Goal: Task Accomplishment & Management: Complete application form

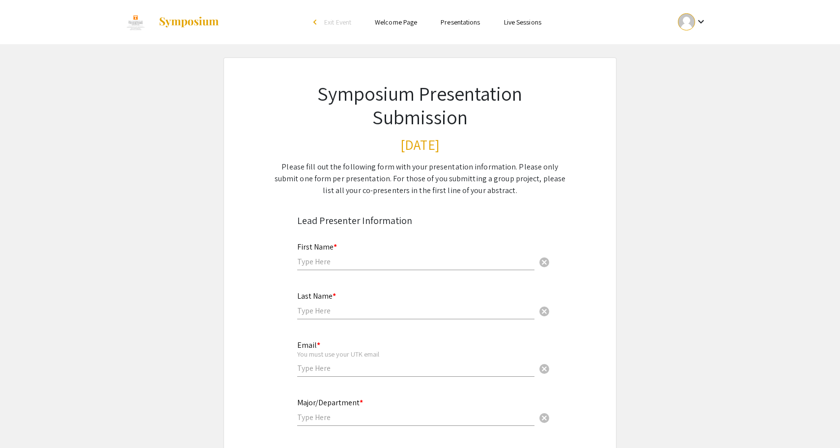
click at [338, 268] on div "First Name * cancel" at bounding box center [415, 251] width 237 height 37
click at [334, 263] on input "text" at bounding box center [415, 261] width 237 height 10
type input "Alexa"
type input "[PERSON_NAME]"
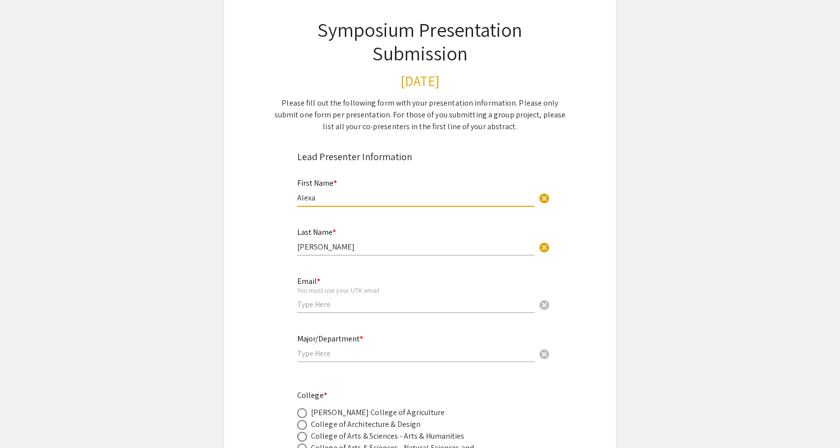
scroll to position [70, 0]
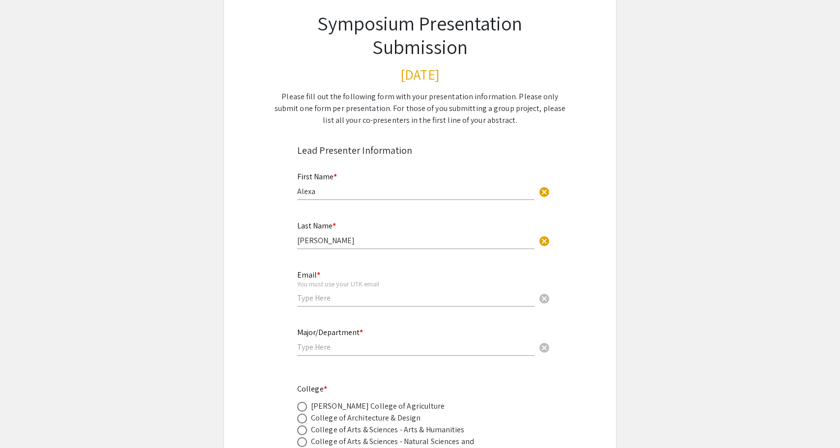
click at [355, 310] on div "Email * You must use your UTK email cancel" at bounding box center [415, 289] width 237 height 56
click at [355, 304] on div "Email * You must use your UTK email cancel" at bounding box center [415, 284] width 237 height 46
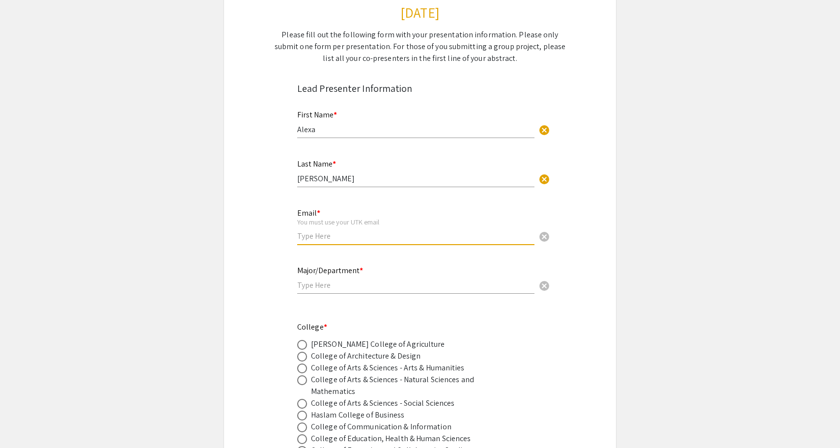
scroll to position [134, 0]
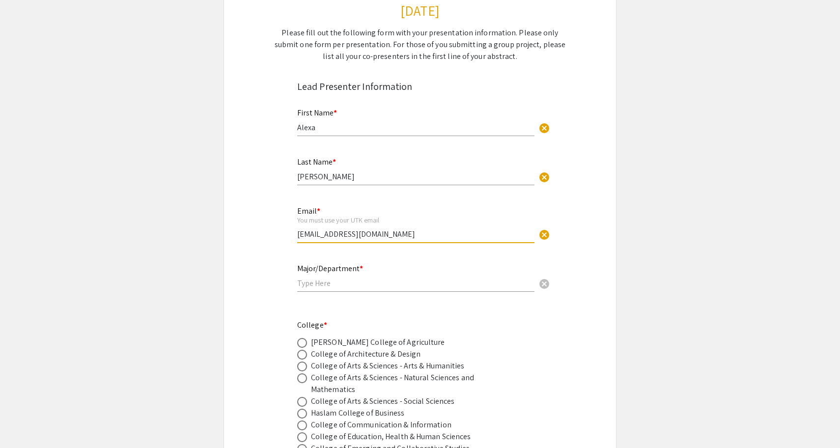
type input "[EMAIL_ADDRESS][DOMAIN_NAME]"
click at [319, 280] on input "text" at bounding box center [415, 283] width 237 height 10
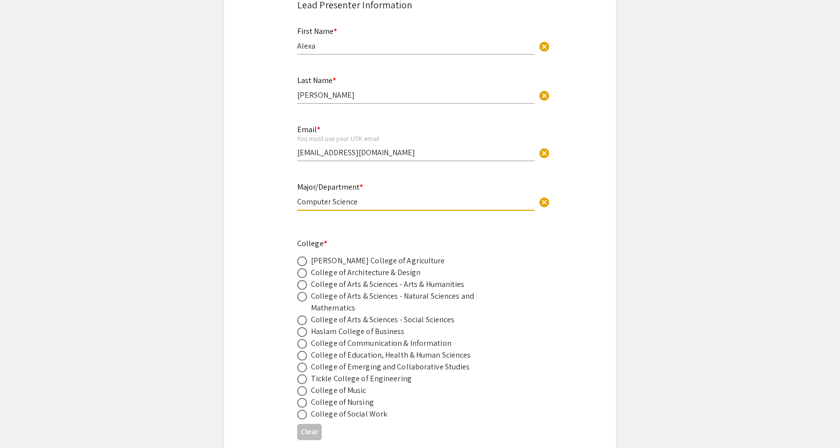
type input "Computer Science"
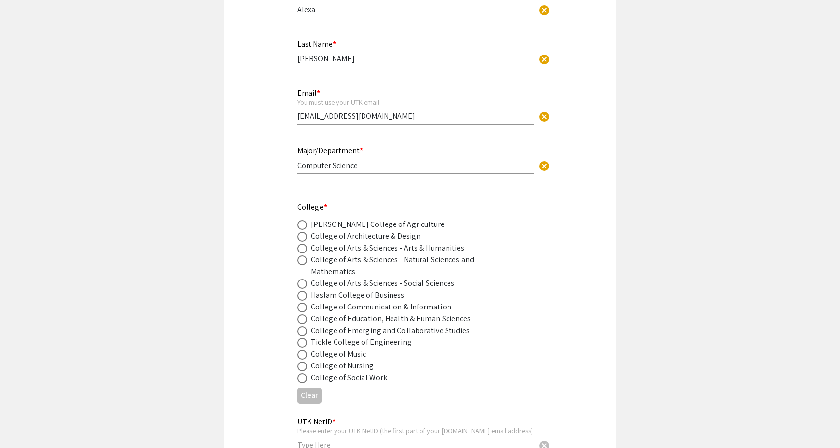
scroll to position [295, 0]
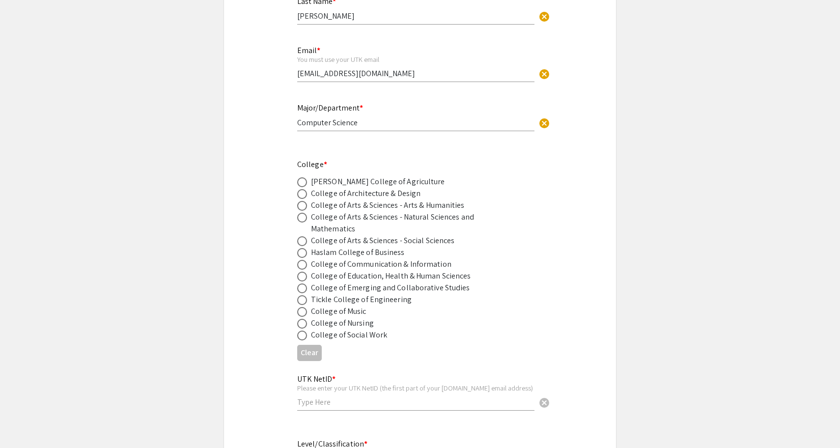
click at [305, 300] on span at bounding box center [302, 300] width 10 height 10
click at [305, 300] on input "radio" at bounding box center [302, 300] width 10 height 10
radio input "true"
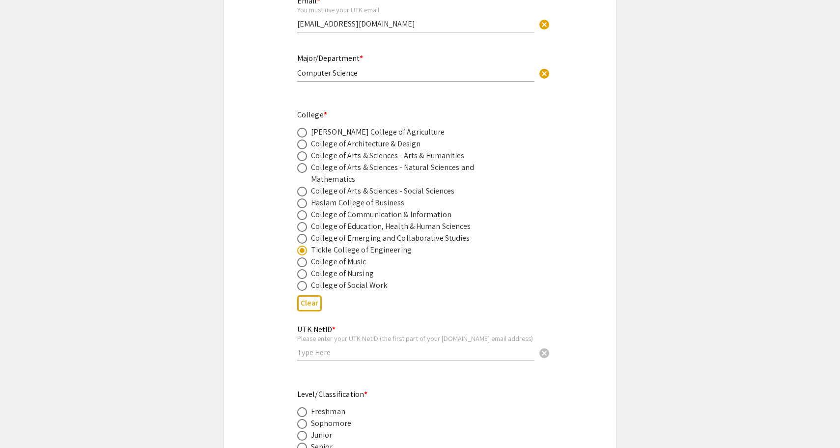
scroll to position [384, 0]
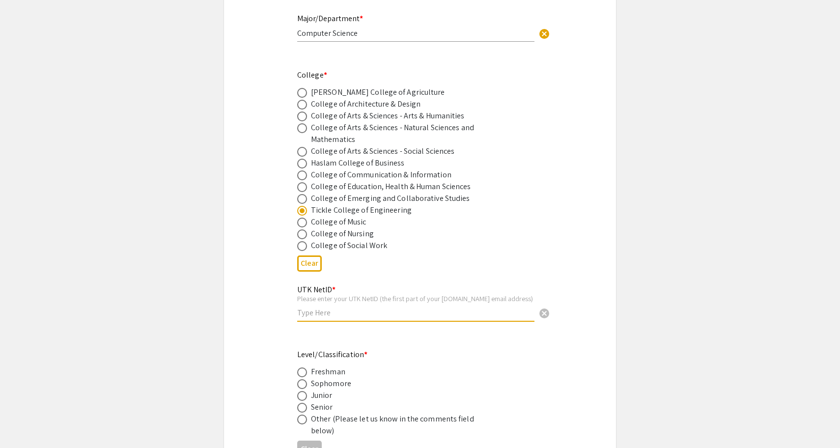
click at [327, 315] on input "text" at bounding box center [415, 313] width 237 height 10
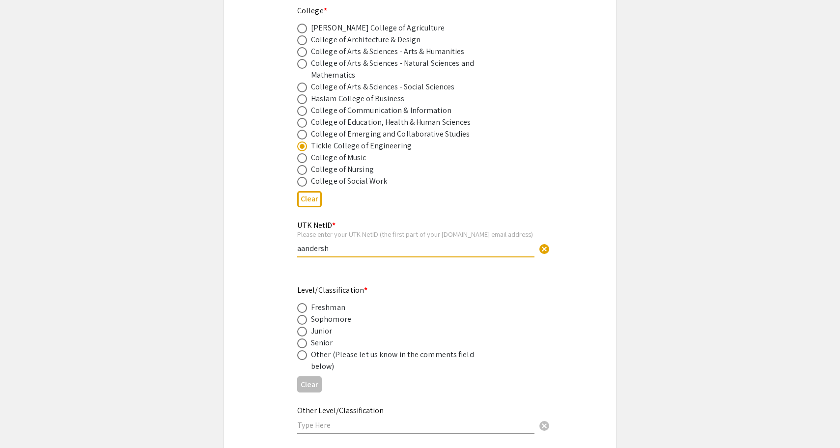
scroll to position [462, 0]
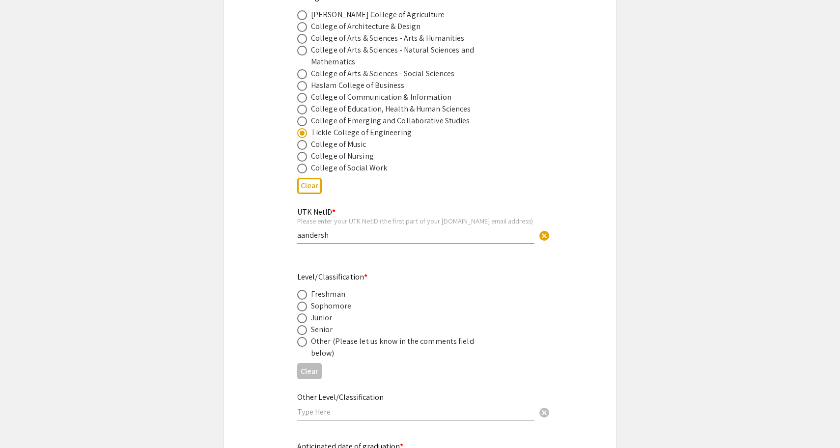
type input "aandersh"
click at [301, 335] on span at bounding box center [302, 330] width 10 height 10
click at [301, 335] on input "radio" at bounding box center [302, 330] width 10 height 10
radio input "true"
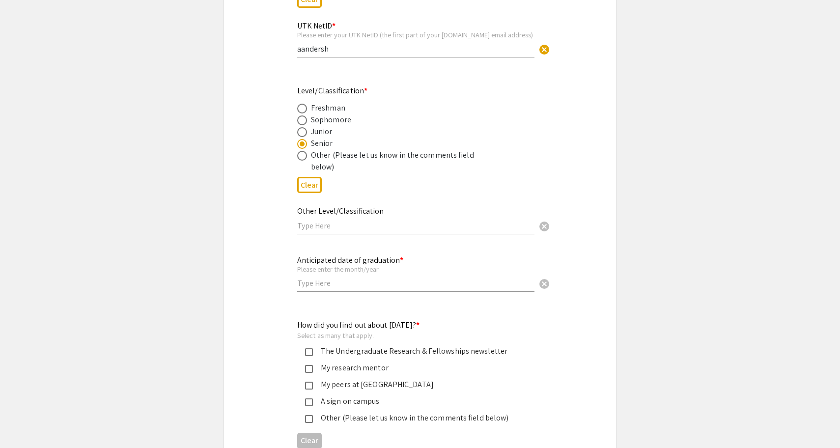
scroll to position [656, 0]
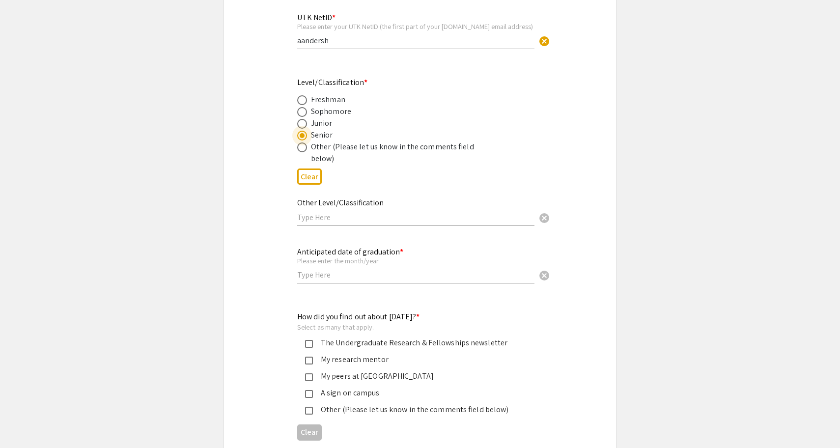
click at [325, 276] on input "text" at bounding box center [415, 275] width 237 height 10
type input "05/2026"
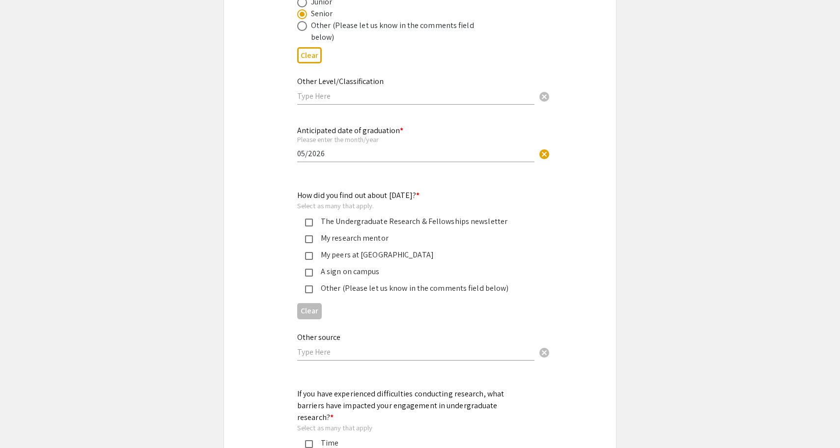
scroll to position [814, 0]
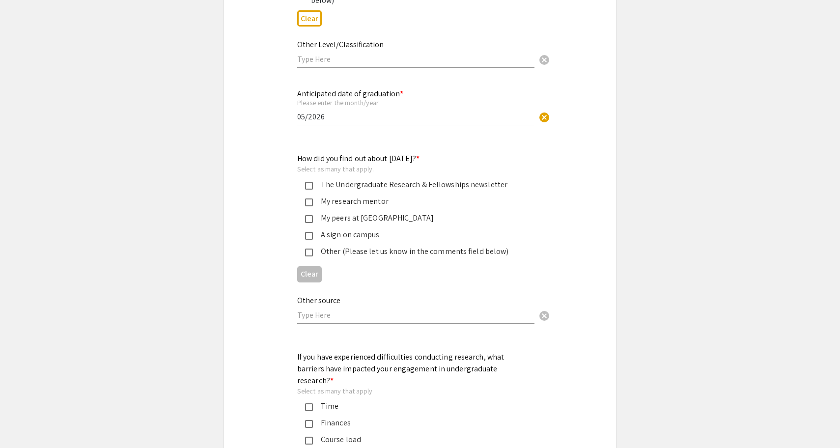
click at [370, 191] on div "The Undergraduate Research & Fellowships newsletter" at bounding box center [416, 185] width 206 height 12
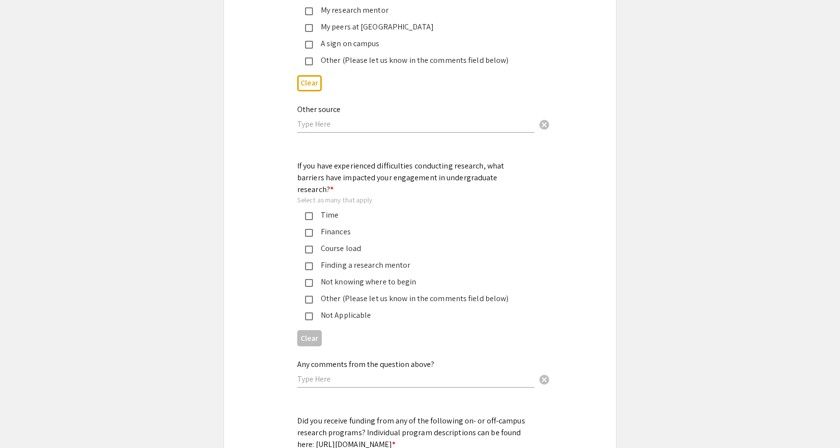
scroll to position [1008, 0]
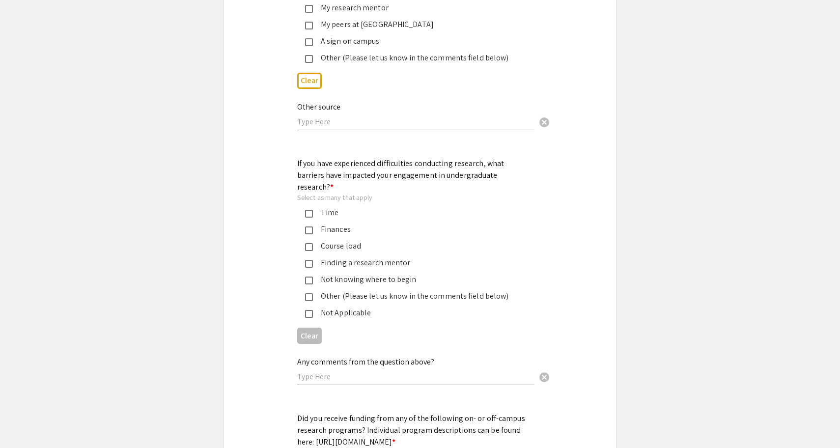
click at [322, 307] on div "Not Applicable" at bounding box center [416, 313] width 206 height 12
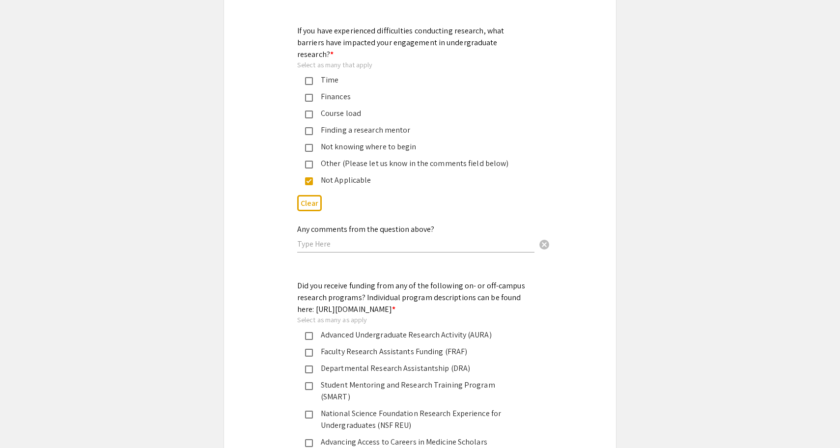
scroll to position [1143, 0]
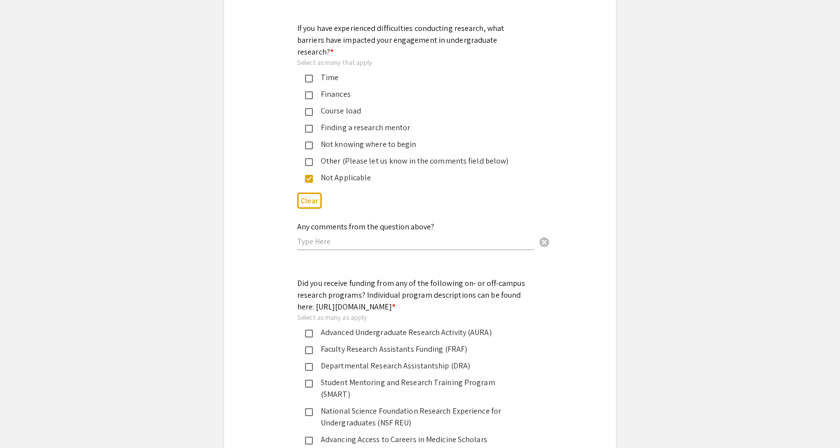
click at [336, 337] on div "Advanced Undergraduate Research Activity (AURA)" at bounding box center [416, 333] width 206 height 12
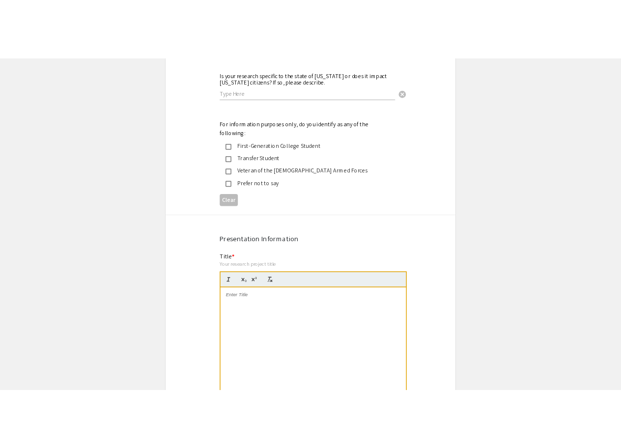
scroll to position [1793, 0]
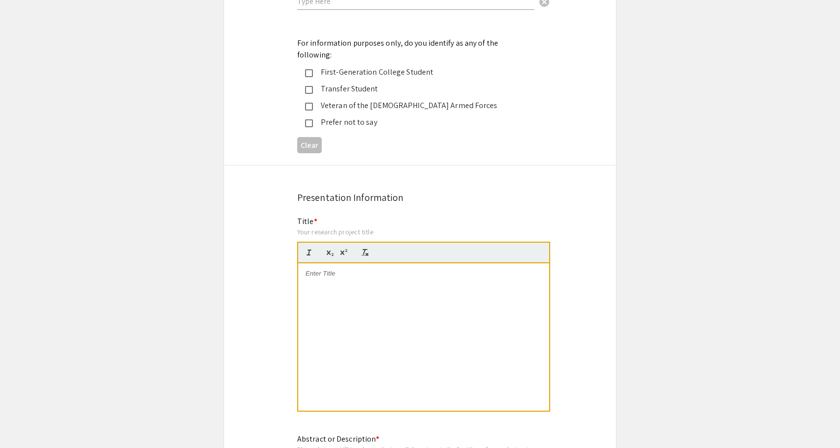
click at [359, 293] on div at bounding box center [423, 336] width 251 height 147
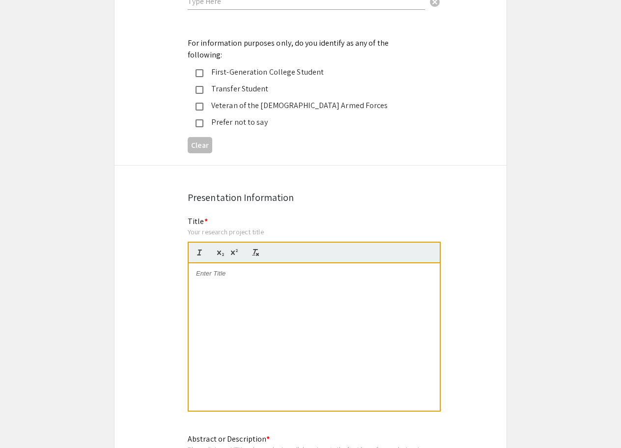
click at [282, 285] on div at bounding box center [314, 336] width 251 height 147
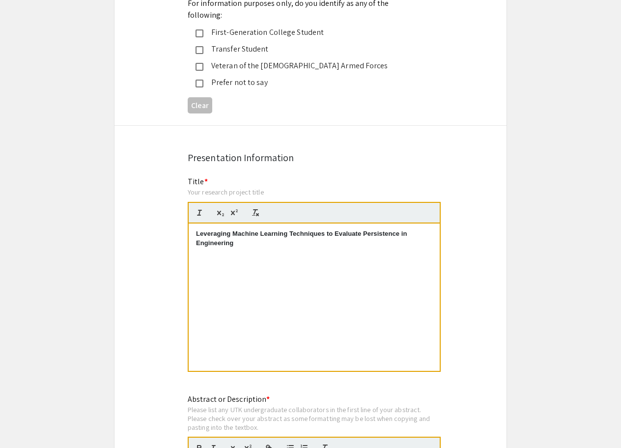
scroll to position [1832, 0]
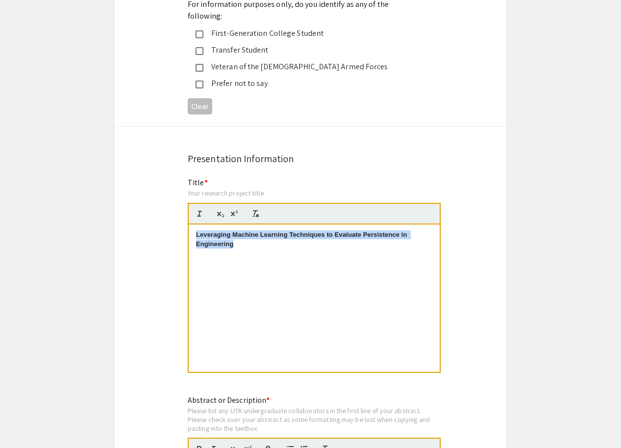
drag, startPoint x: 246, startPoint y: 224, endPoint x: 127, endPoint y: 205, distance: 120.5
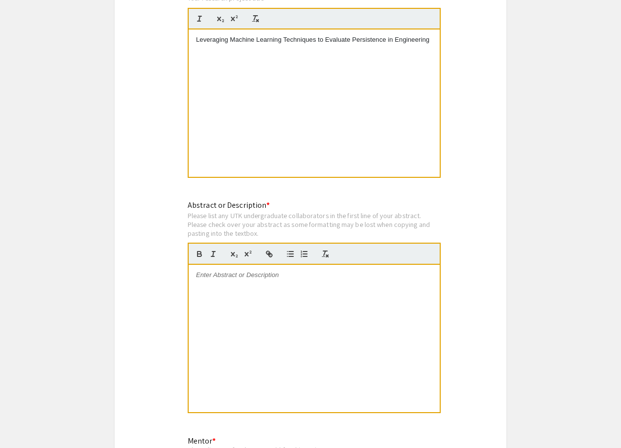
scroll to position [2028, 0]
click at [264, 301] on div at bounding box center [314, 337] width 251 height 147
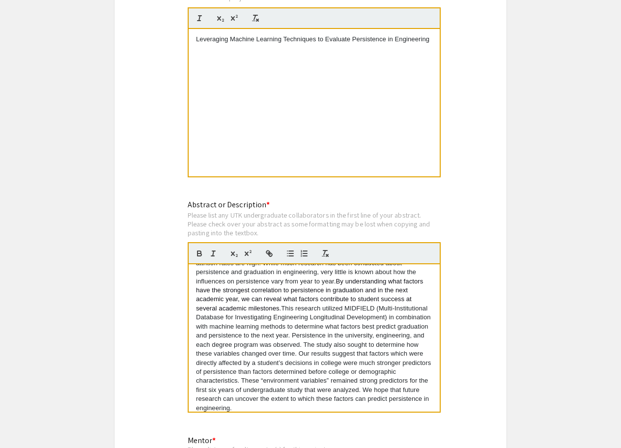
scroll to position [36, 0]
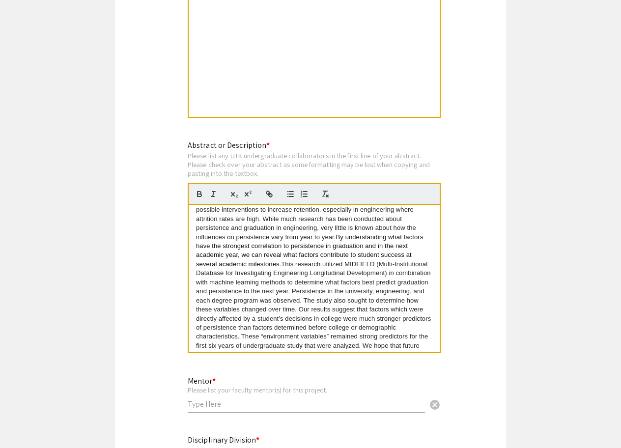
scroll to position [14, 0]
click at [340, 222] on p "Persistence research in education remains a valuable resource for creating poss…" at bounding box center [314, 283] width 236 height 172
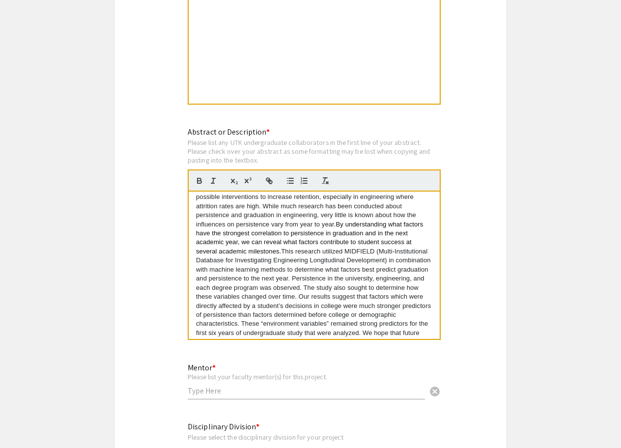
scroll to position [24, 0]
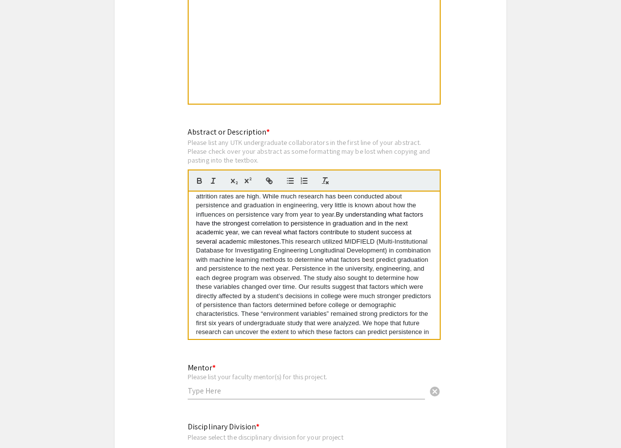
click at [320, 213] on span "By understanding what factors have the strongest correlation to persistence in …" at bounding box center [310, 228] width 229 height 34
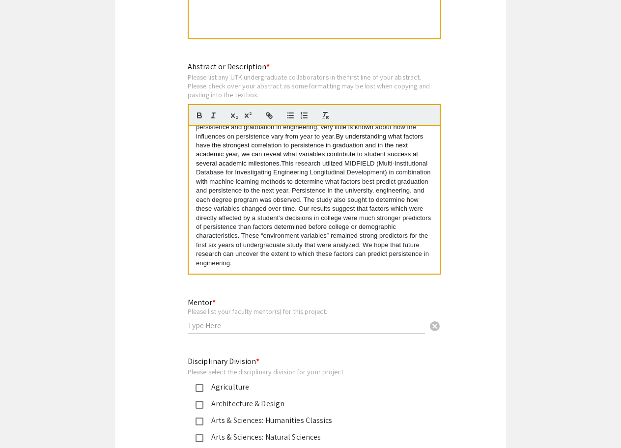
scroll to position [2185, 0]
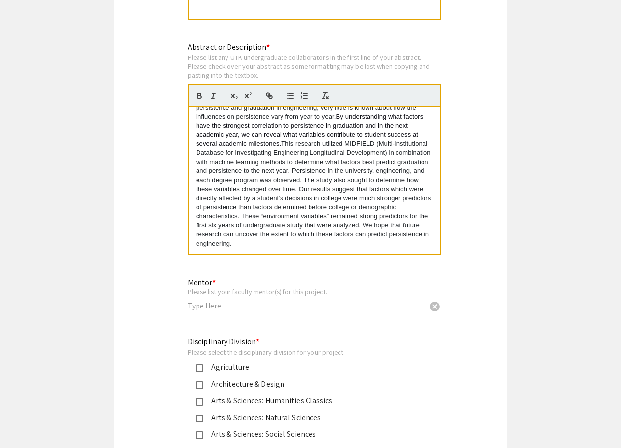
click at [277, 294] on div "Mentor * Please list your faculty mentor(s) for this project. cancel" at bounding box center [306, 292] width 237 height 46
click at [257, 301] on input "text" at bounding box center [306, 306] width 237 height 10
type input "B"
type input "[PERSON_NAME], [PERSON_NAME]"
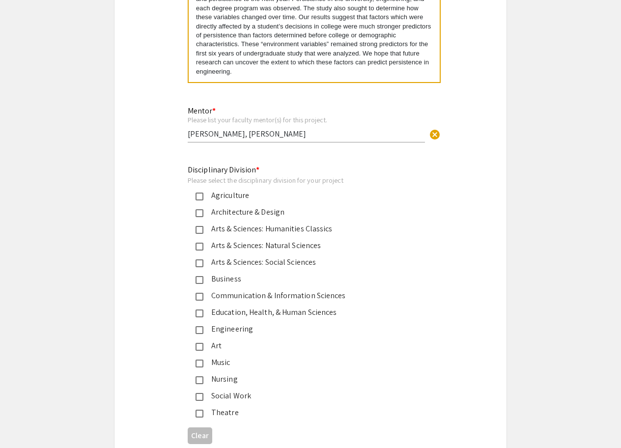
scroll to position [2366, 0]
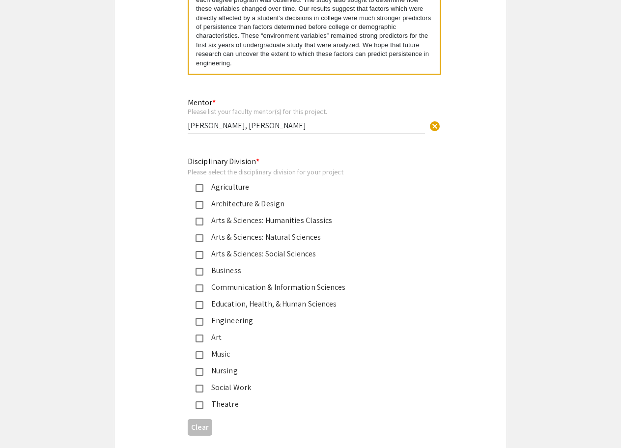
click at [234, 315] on div "Engineering" at bounding box center [306, 321] width 206 height 12
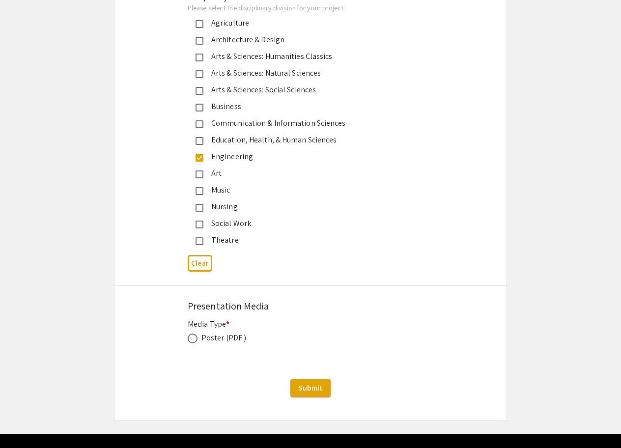
scroll to position [2536, 0]
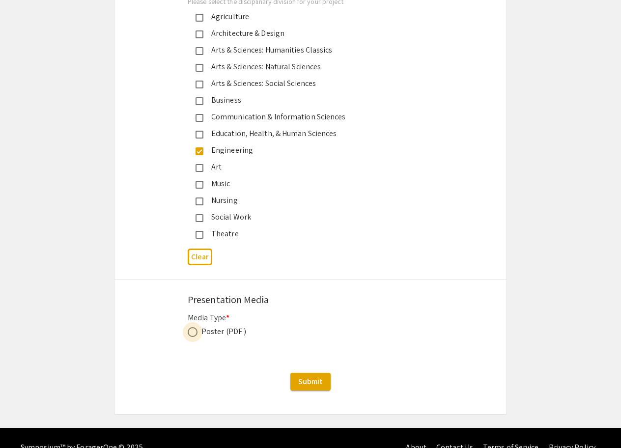
click at [195, 327] on span at bounding box center [193, 332] width 10 height 10
click at [195, 327] on input "radio" at bounding box center [193, 332] width 10 height 10
radio input "true"
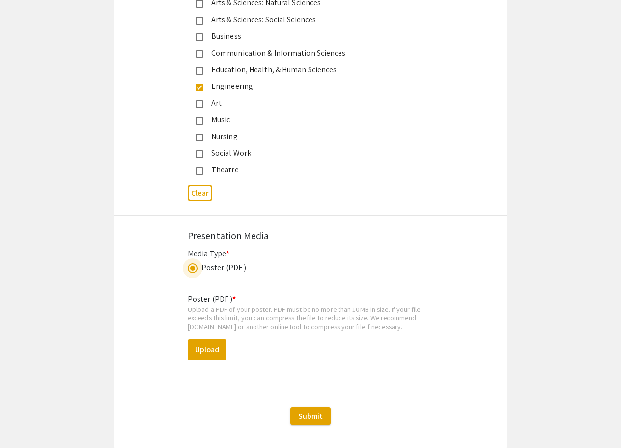
scroll to position [2612, 0]
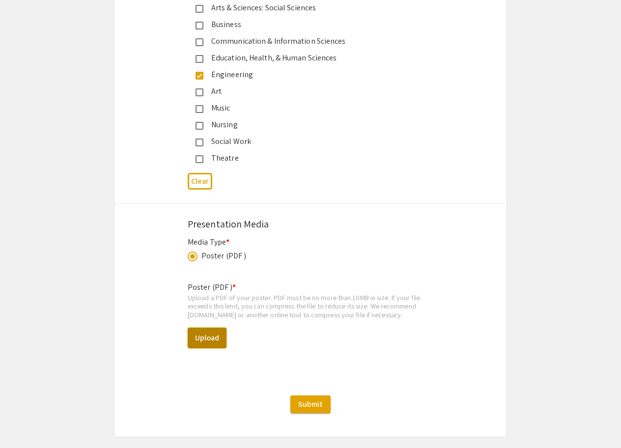
click at [210, 328] on button "Upload" at bounding box center [207, 338] width 39 height 21
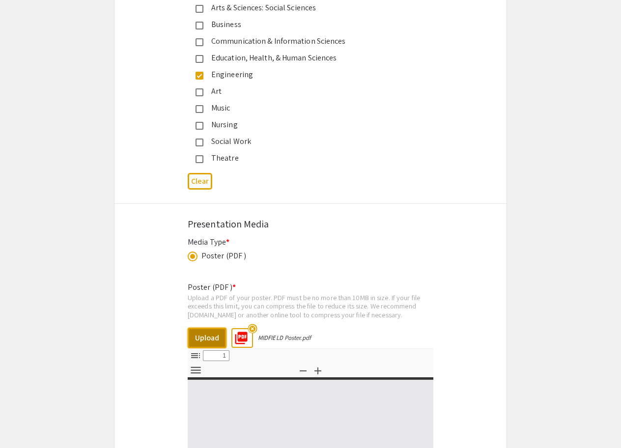
select select "custom"
type input "0"
select select "custom"
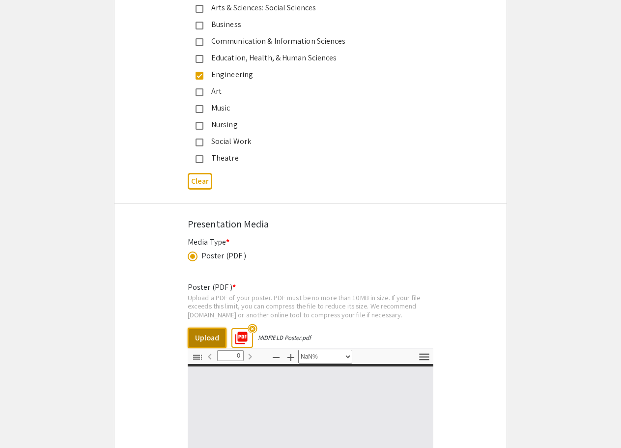
type input "1"
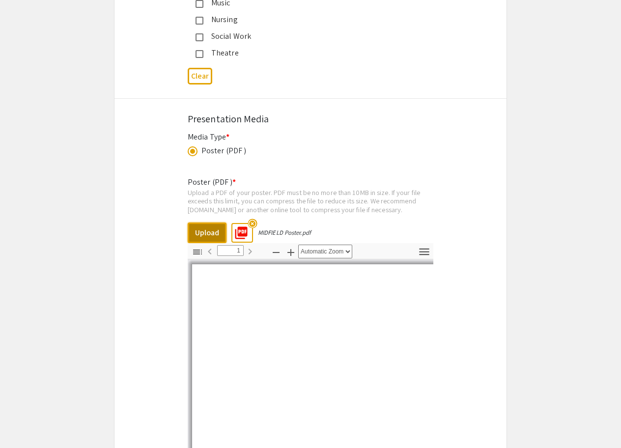
scroll to position [2752, 0]
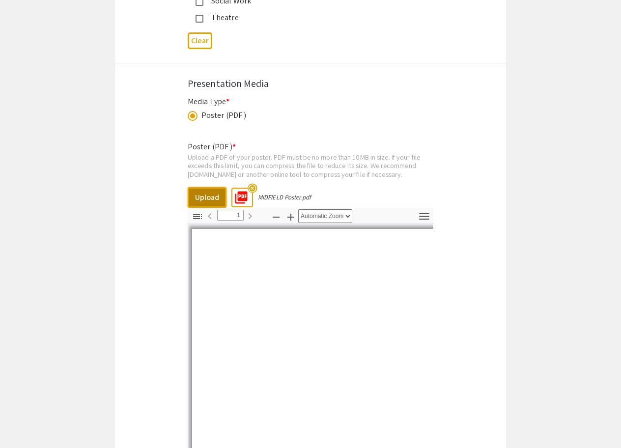
select select "auto"
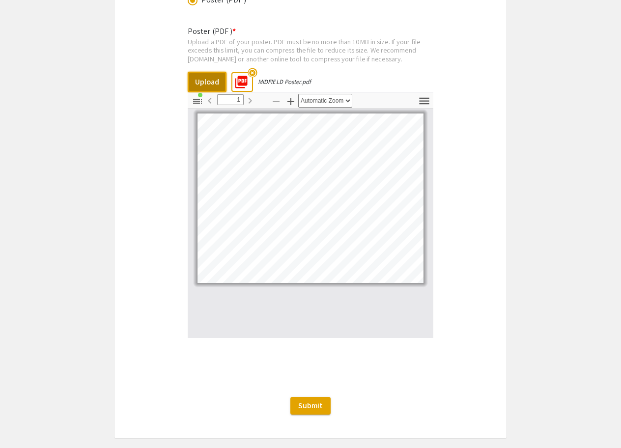
scroll to position [2892, 0]
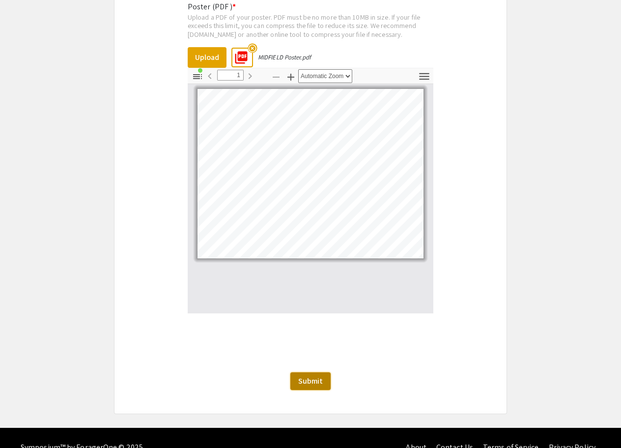
click at [318, 376] on span "Submit" at bounding box center [310, 381] width 25 height 10
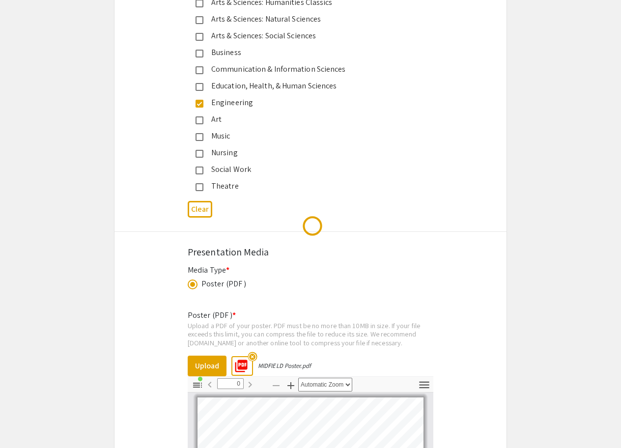
scroll to position [0, 0]
